Goal: Task Accomplishment & Management: Use online tool/utility

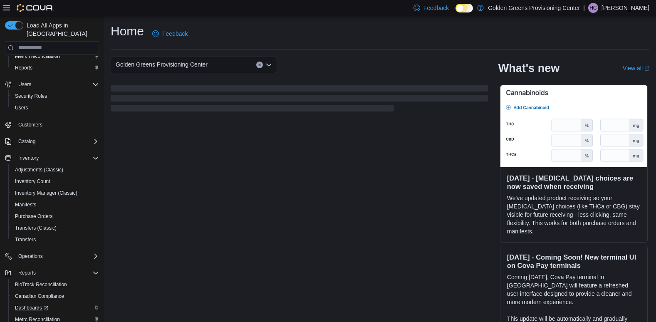
scroll to position [66, 0]
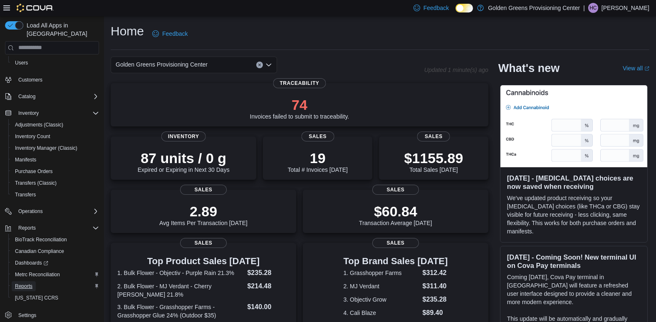
click at [22, 283] on span "Reports" at bounding box center [23, 286] width 17 height 7
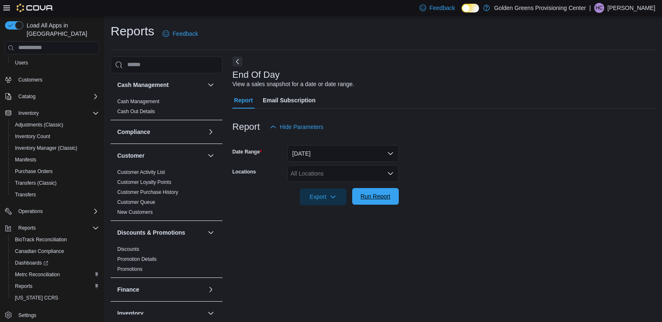
click at [378, 196] on span "Run Report" at bounding box center [376, 196] width 30 height 8
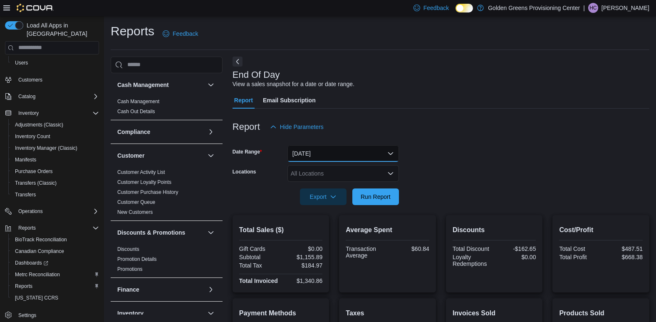
click at [331, 156] on button "[DATE]" at bounding box center [342, 153] width 111 height 17
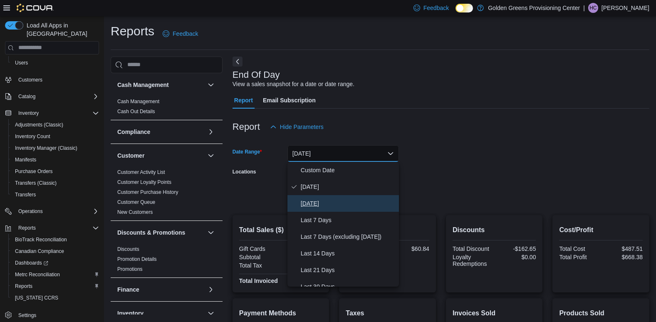
click at [316, 201] on span "[DATE]" at bounding box center [348, 203] width 95 height 10
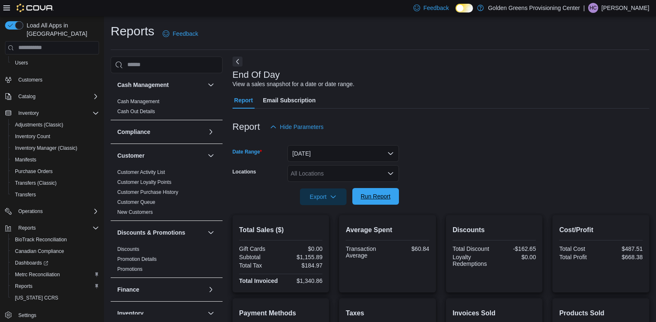
click at [369, 197] on span "Run Report" at bounding box center [376, 196] width 30 height 8
click at [341, 154] on button "[DATE]" at bounding box center [342, 153] width 111 height 17
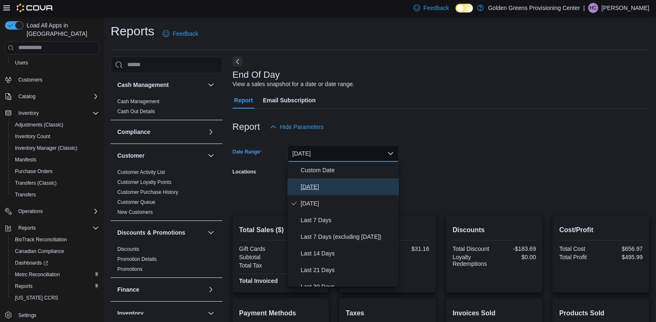
click at [325, 185] on span "[DATE]" at bounding box center [348, 187] width 95 height 10
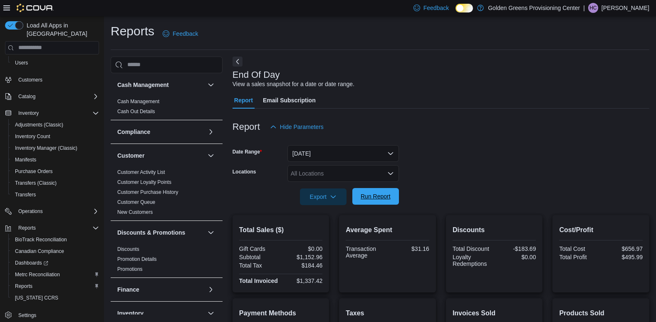
click at [381, 193] on span "Run Report" at bounding box center [376, 196] width 30 height 8
